Goal: Navigation & Orientation: Find specific page/section

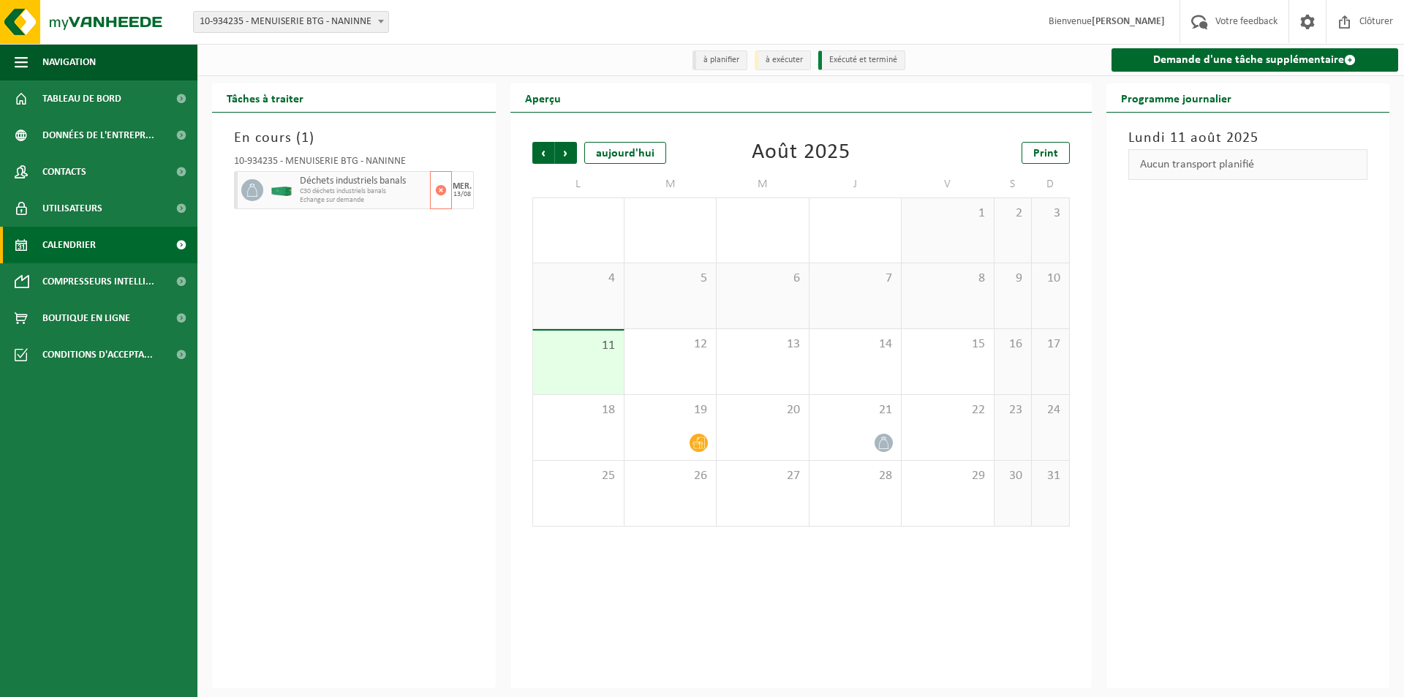
click at [290, 189] on img at bounding box center [282, 190] width 22 height 11
click at [88, 93] on span "Tableau de bord" at bounding box center [81, 98] width 79 height 37
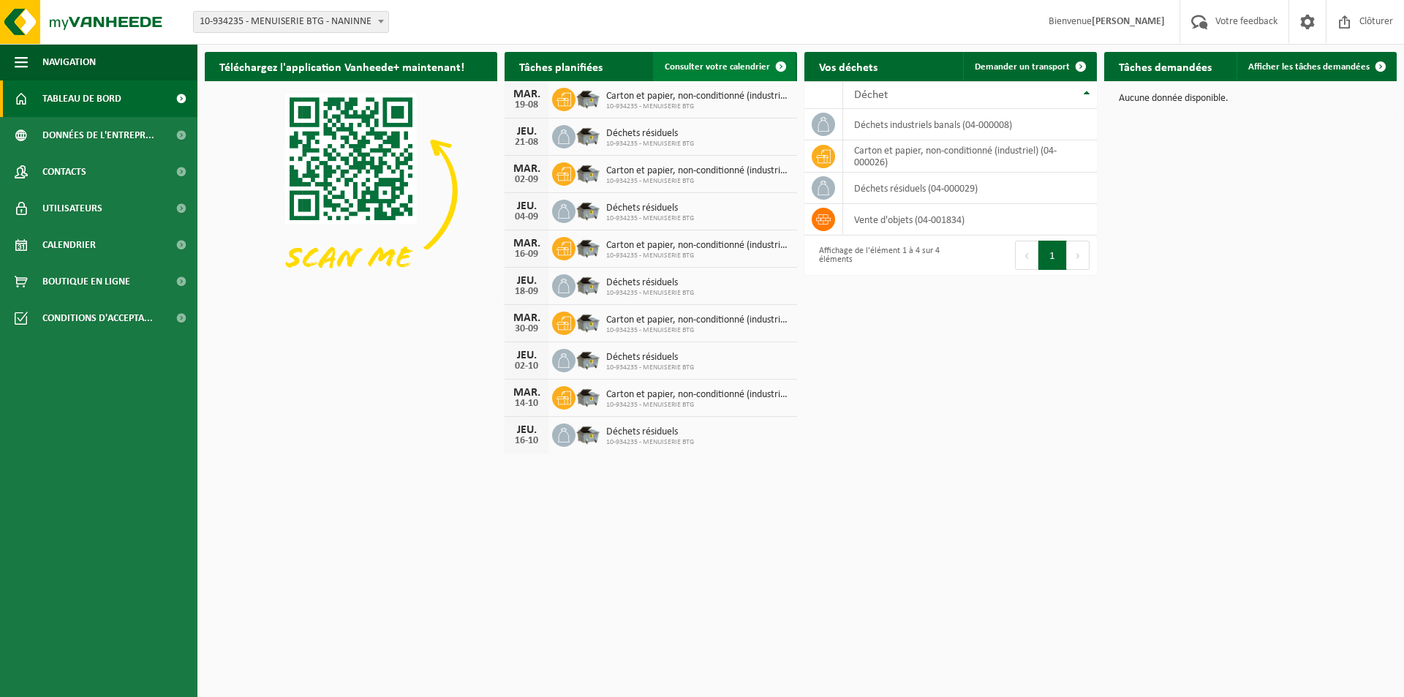
click at [747, 62] on span "Consulter votre calendrier" at bounding box center [717, 67] width 105 height 10
